Goal: Find specific page/section: Find specific page/section

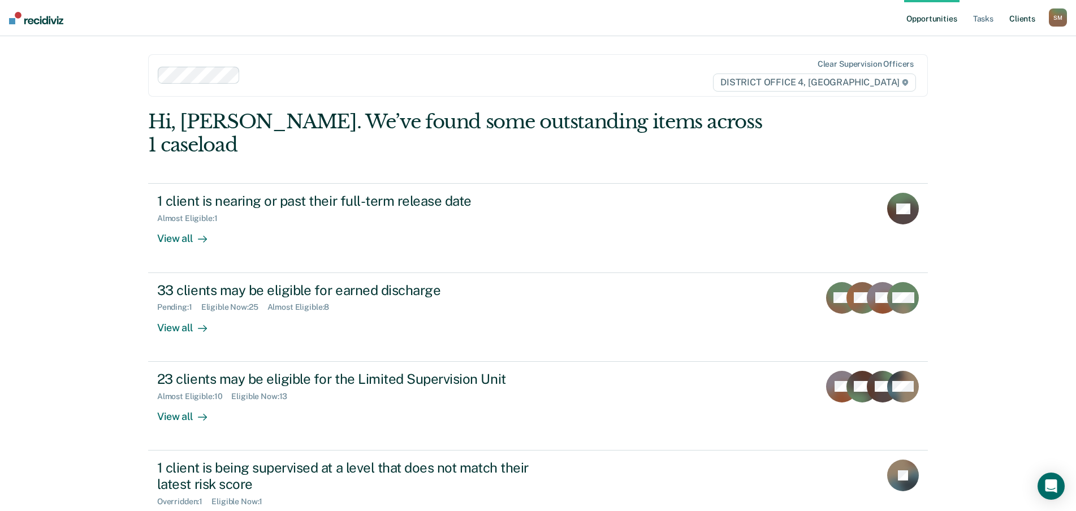
click at [1027, 20] on link "Client s" at bounding box center [1022, 18] width 31 height 36
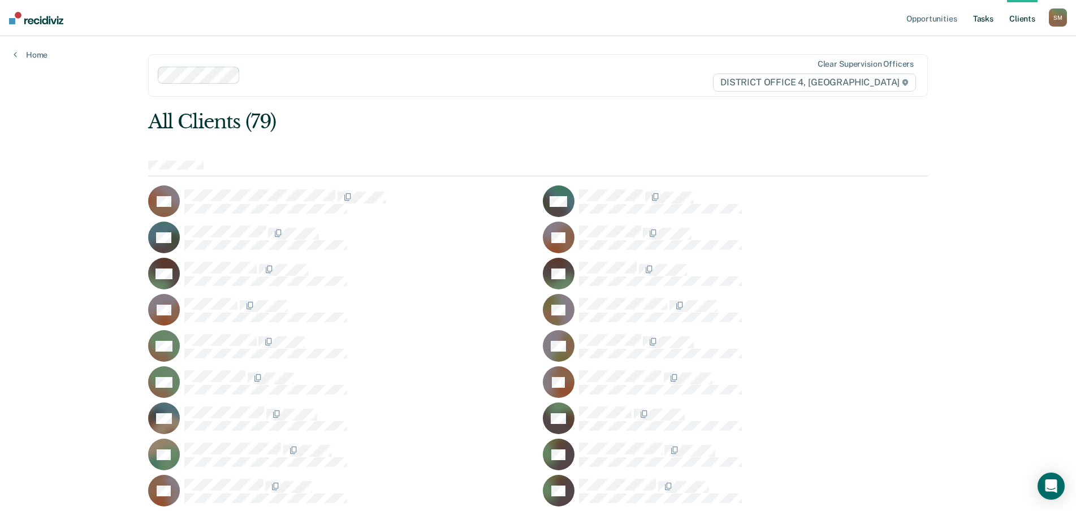
click at [988, 21] on link "Tasks" at bounding box center [983, 18] width 25 height 36
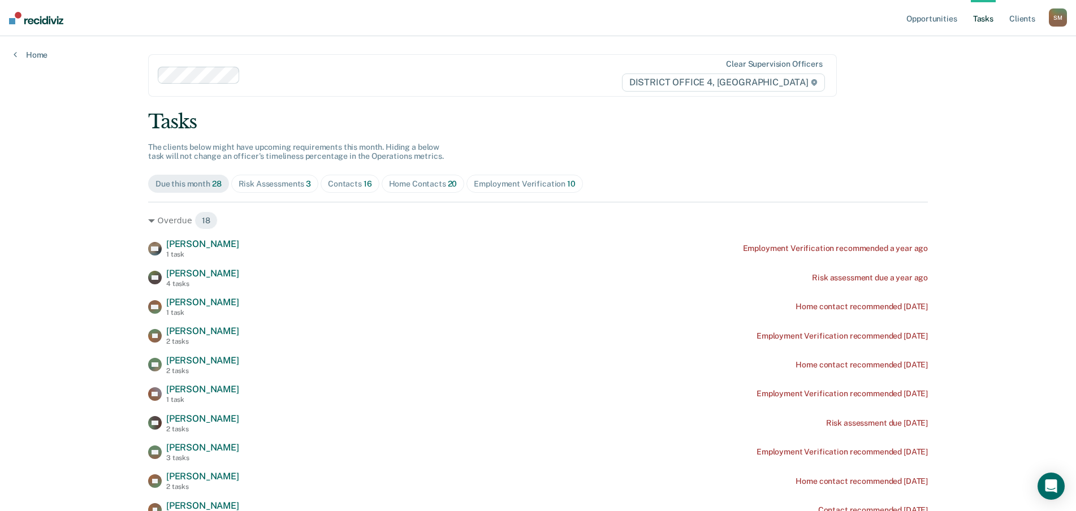
click at [406, 184] on div "Home Contacts 20" at bounding box center [423, 184] width 68 height 10
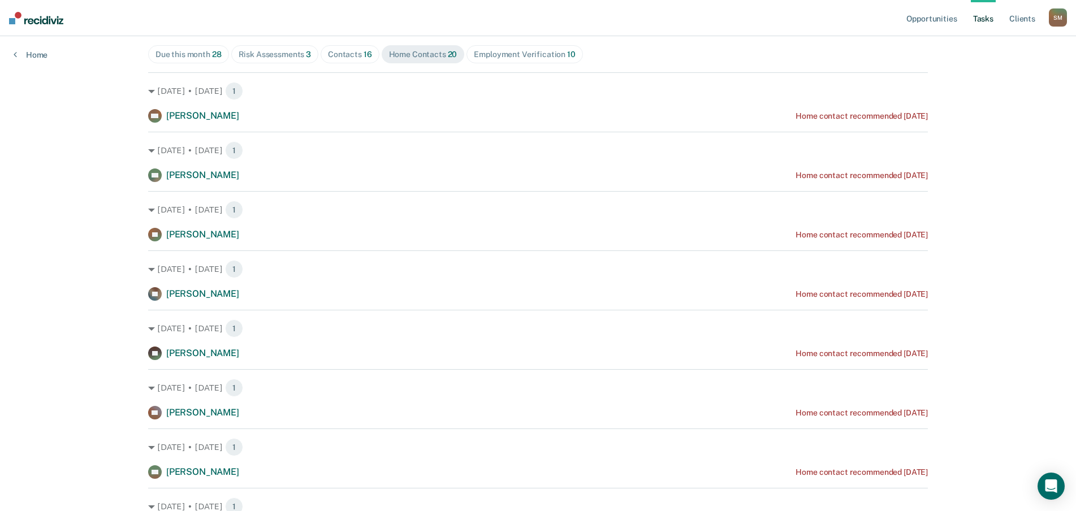
scroll to position [113, 0]
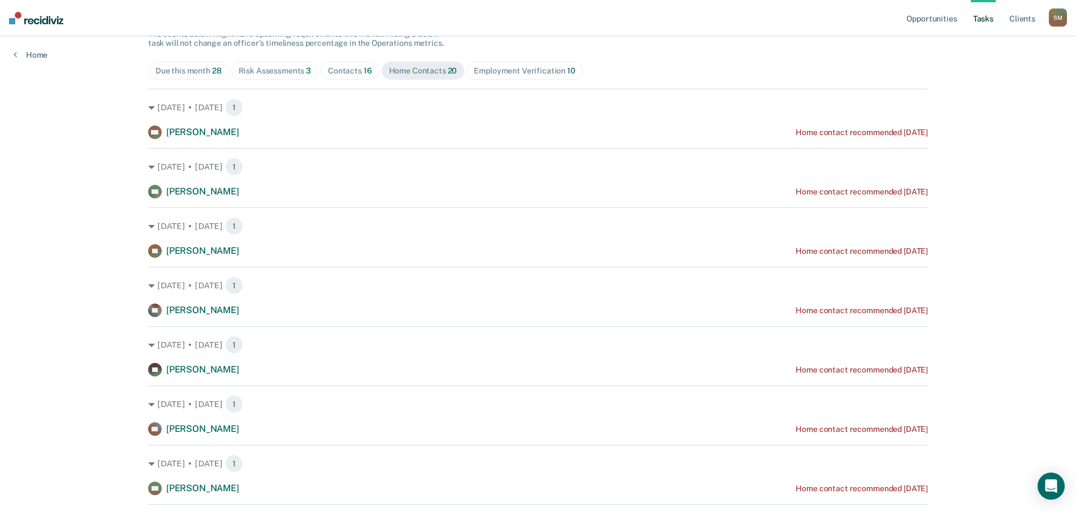
click at [521, 71] on div "Employment Verification 10" at bounding box center [524, 71] width 101 height 10
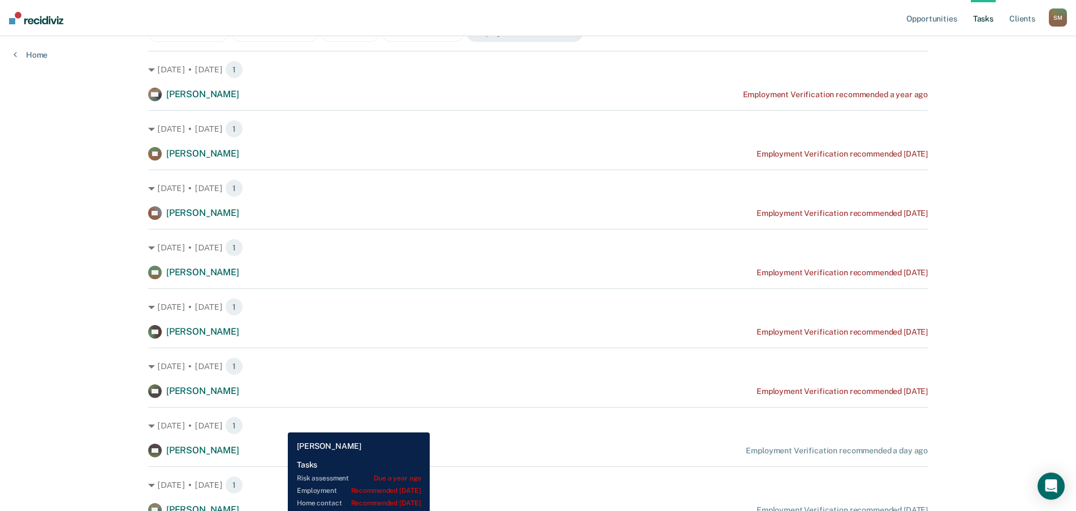
scroll to position [0, 0]
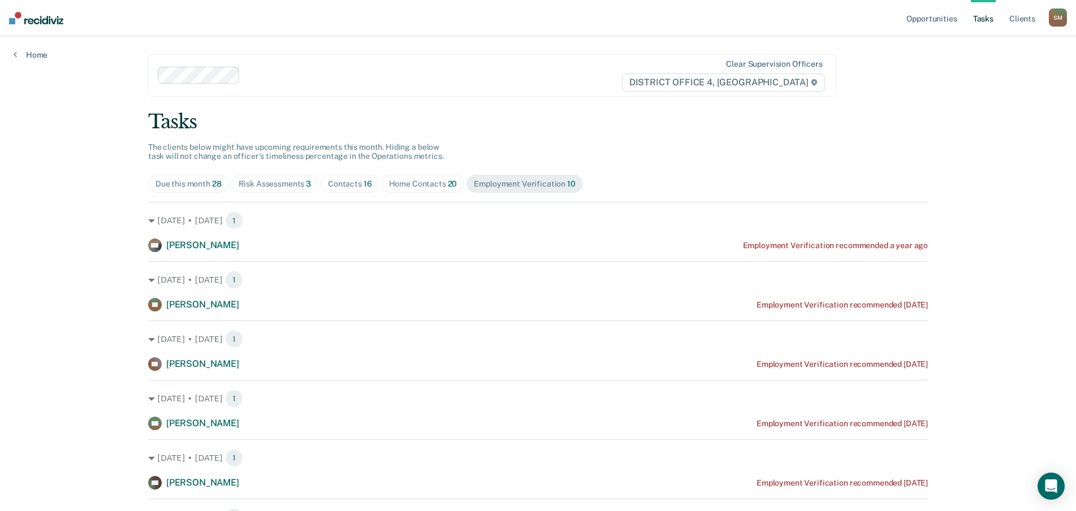
click at [403, 185] on div "Home Contacts 20" at bounding box center [423, 184] width 68 height 10
click at [347, 184] on div "Contacts 16" at bounding box center [350, 184] width 44 height 10
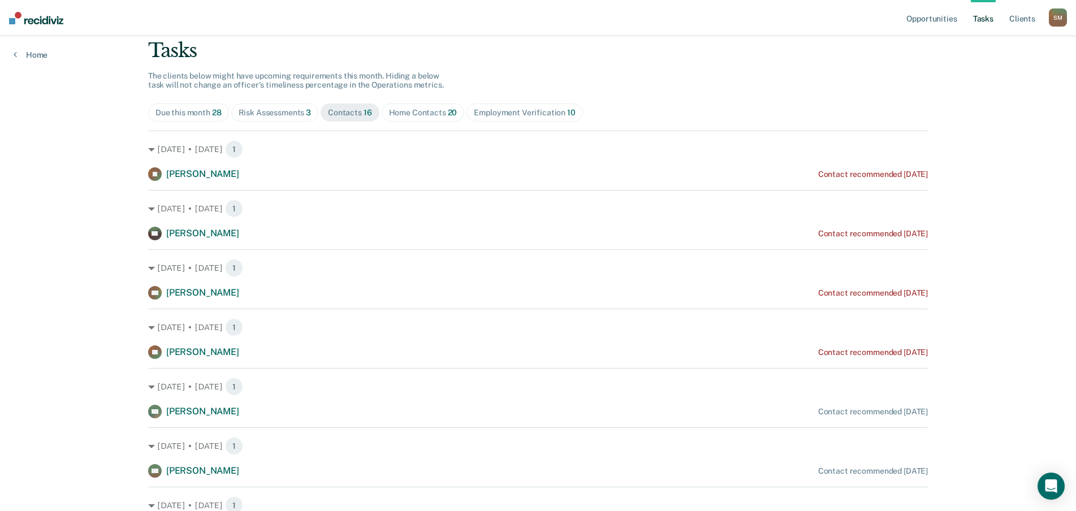
scroll to position [57, 0]
